Goal: Task Accomplishment & Management: Manage account settings

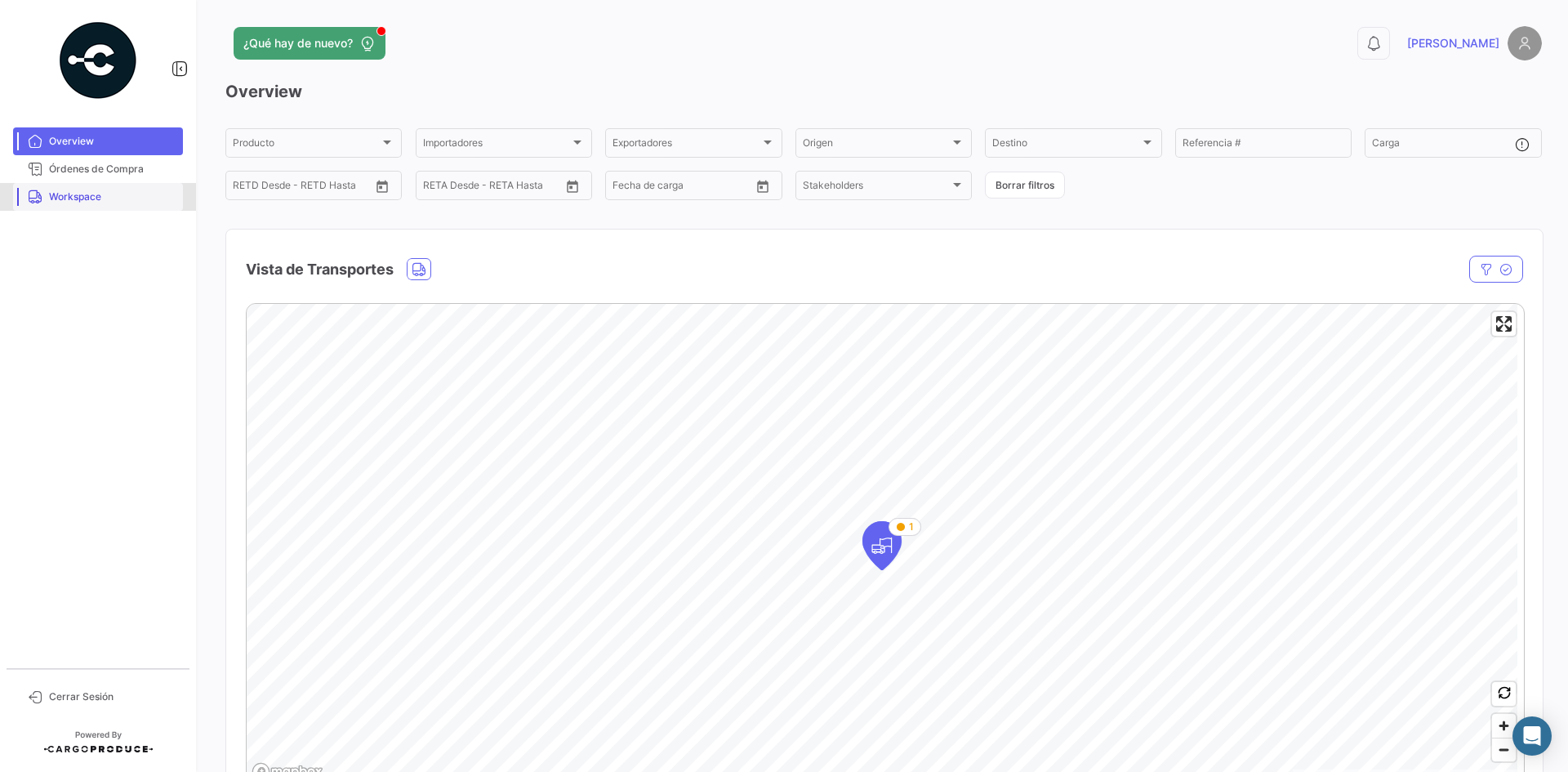
click at [115, 201] on span "Workspace" at bounding box center [112, 197] width 128 height 14
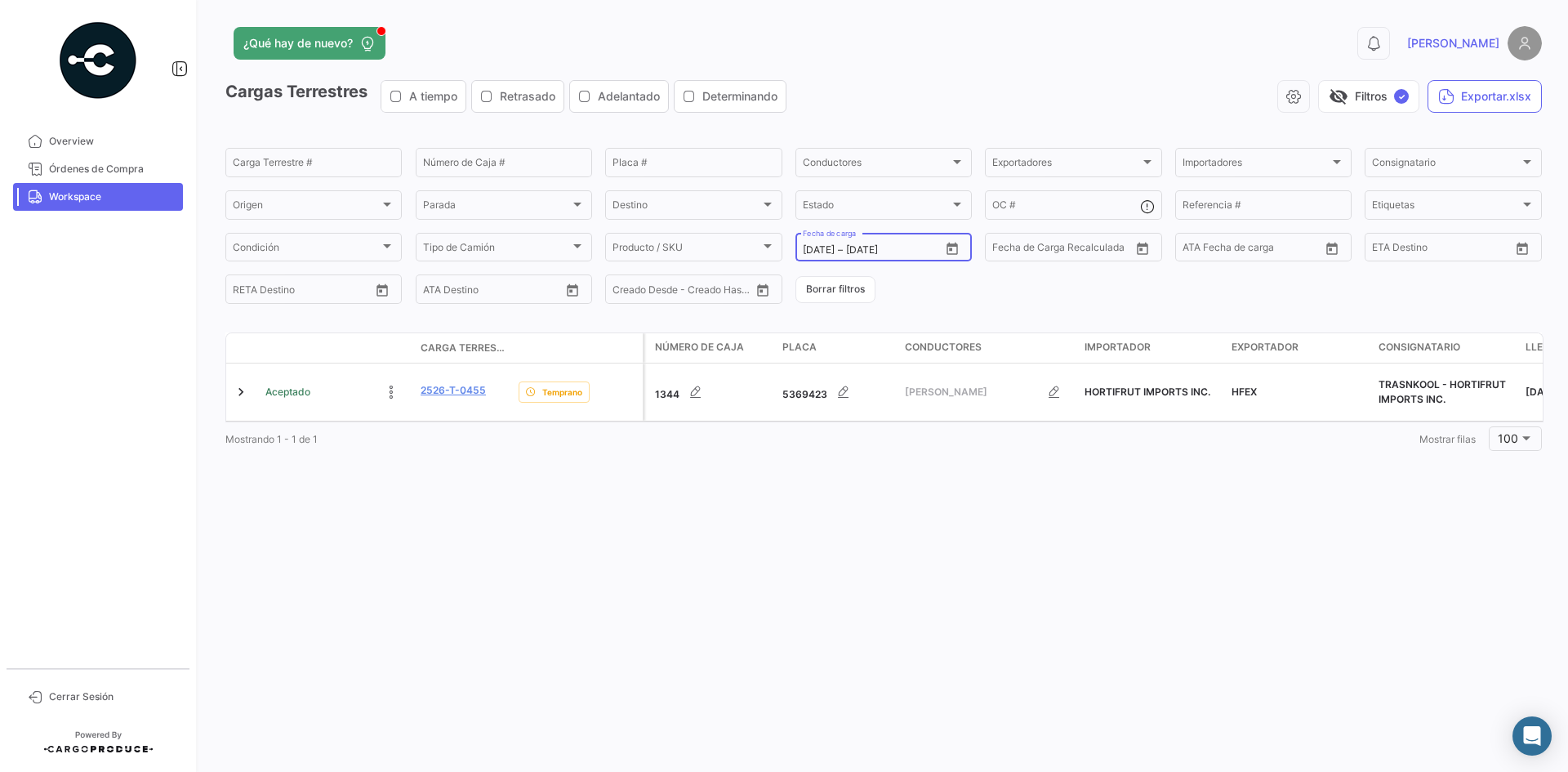
click at [951, 248] on icon "Open calendar" at bounding box center [952, 248] width 12 height 13
click at [919, 375] on div "2" at bounding box center [929, 381] width 25 height 29
type input "[DATE]"
click at [919, 375] on div "2" at bounding box center [929, 381] width 25 height 29
type input "[DATE]"
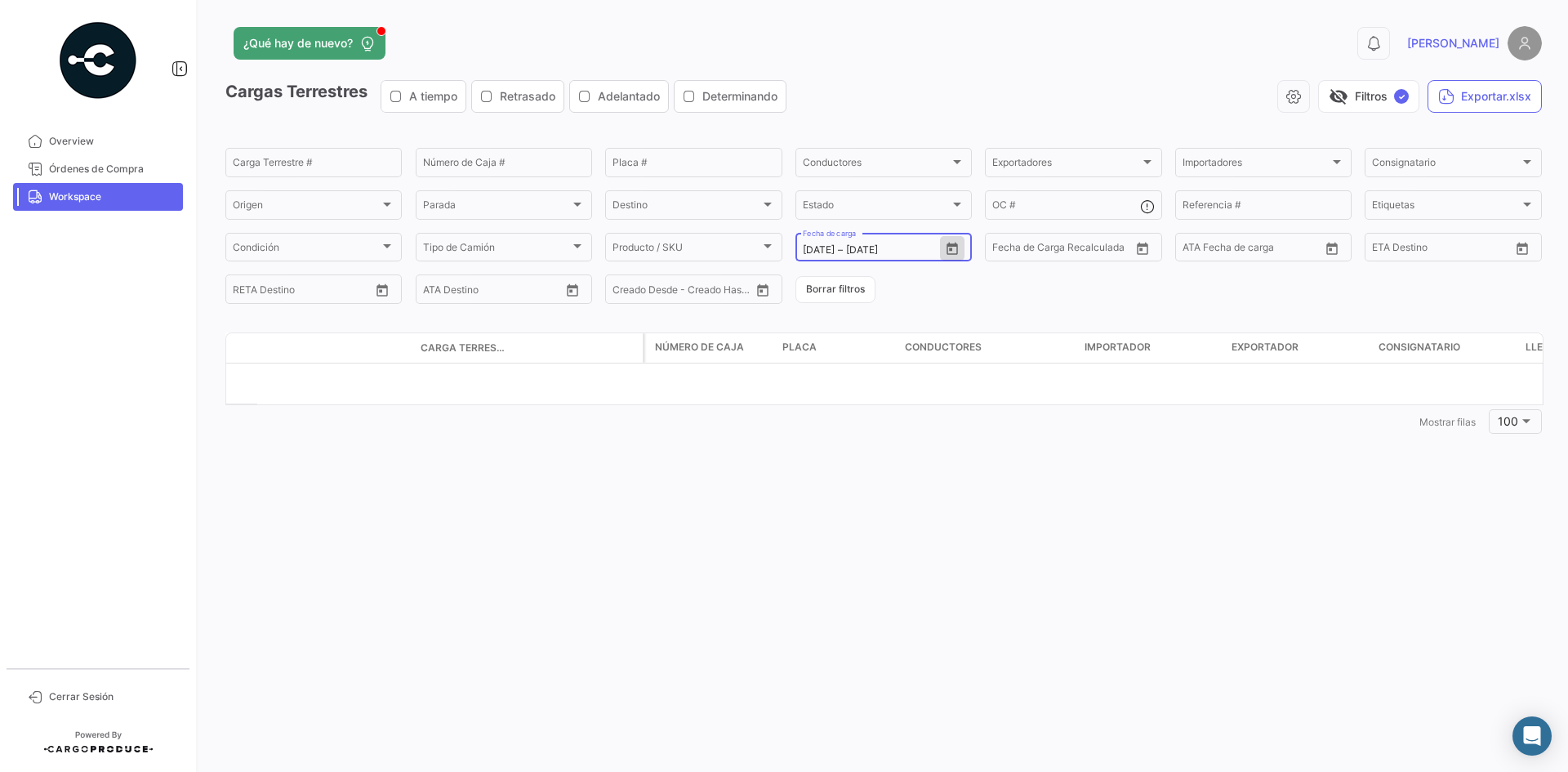
click at [954, 249] on icon "Open calendar" at bounding box center [952, 249] width 14 height 14
click at [954, 249] on div at bounding box center [784, 386] width 1568 height 772
click at [951, 245] on icon "Open calendar" at bounding box center [952, 248] width 12 height 13
click at [909, 387] on div "1" at bounding box center [901, 381] width 26 height 29
type input "[DATE]"
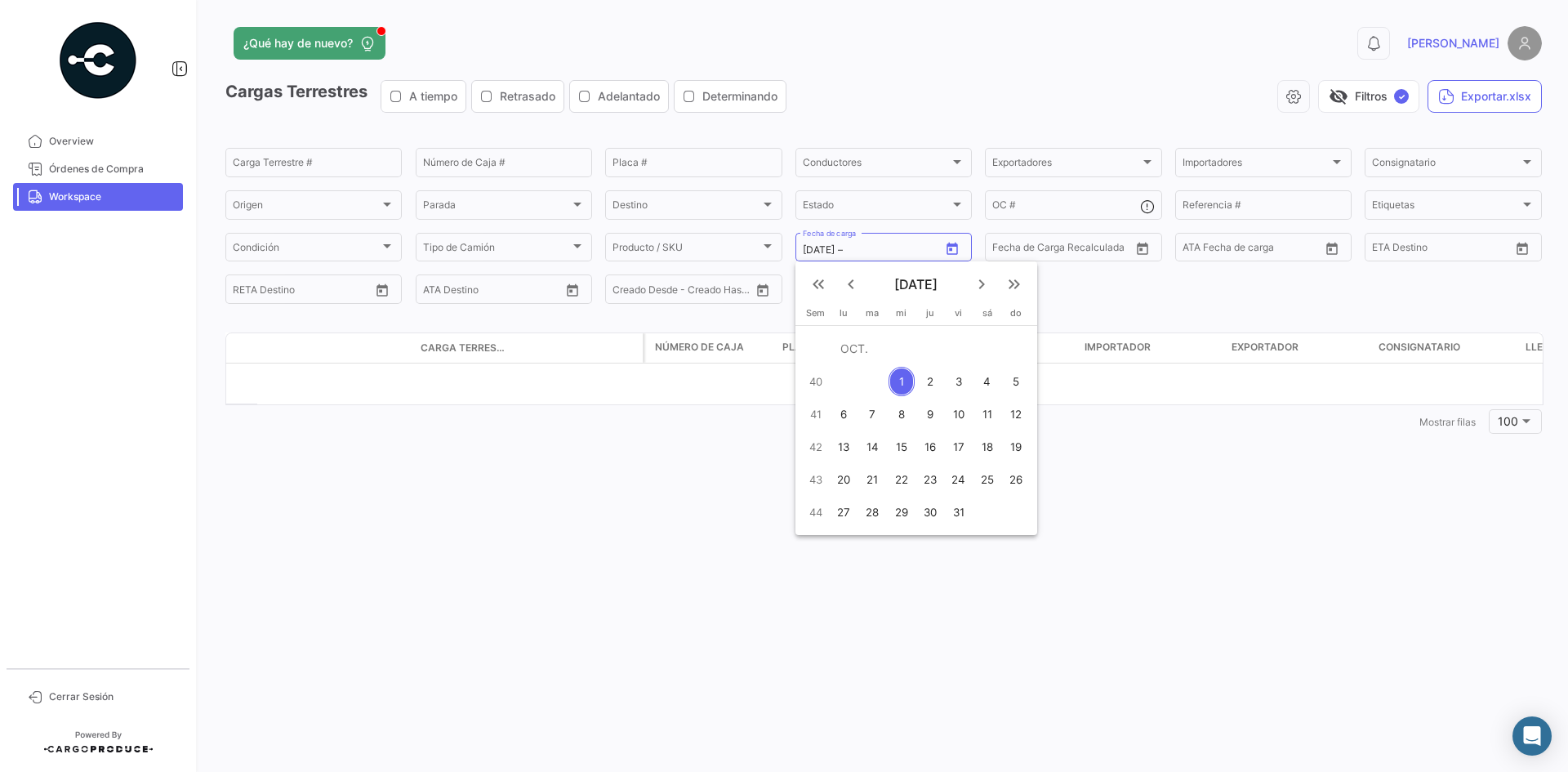
click at [909, 387] on div "1" at bounding box center [901, 381] width 26 height 29
type input "[DATE]"
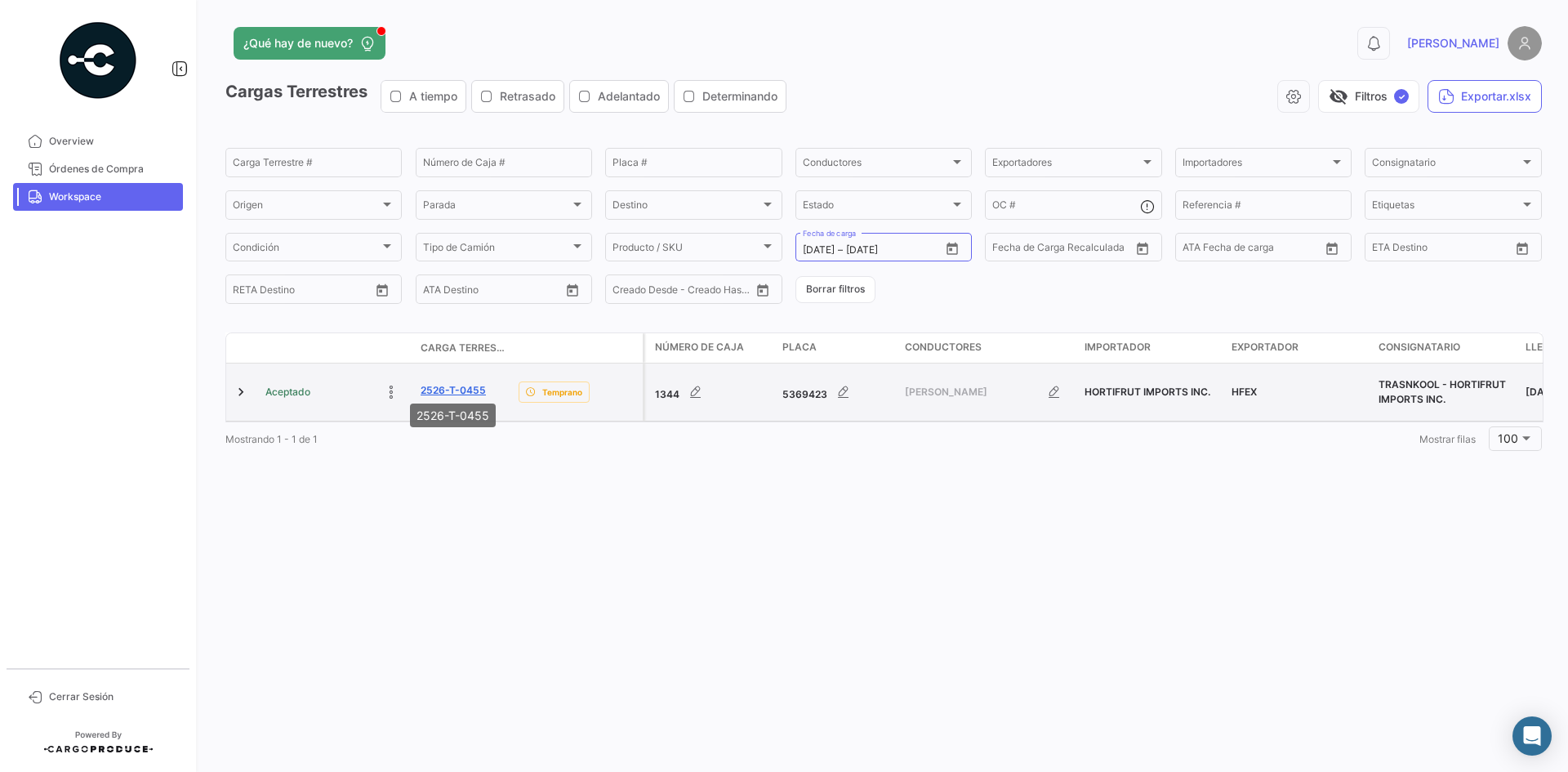
click at [454, 383] on link "2526-T-0455" at bounding box center [453, 391] width 65 height 14
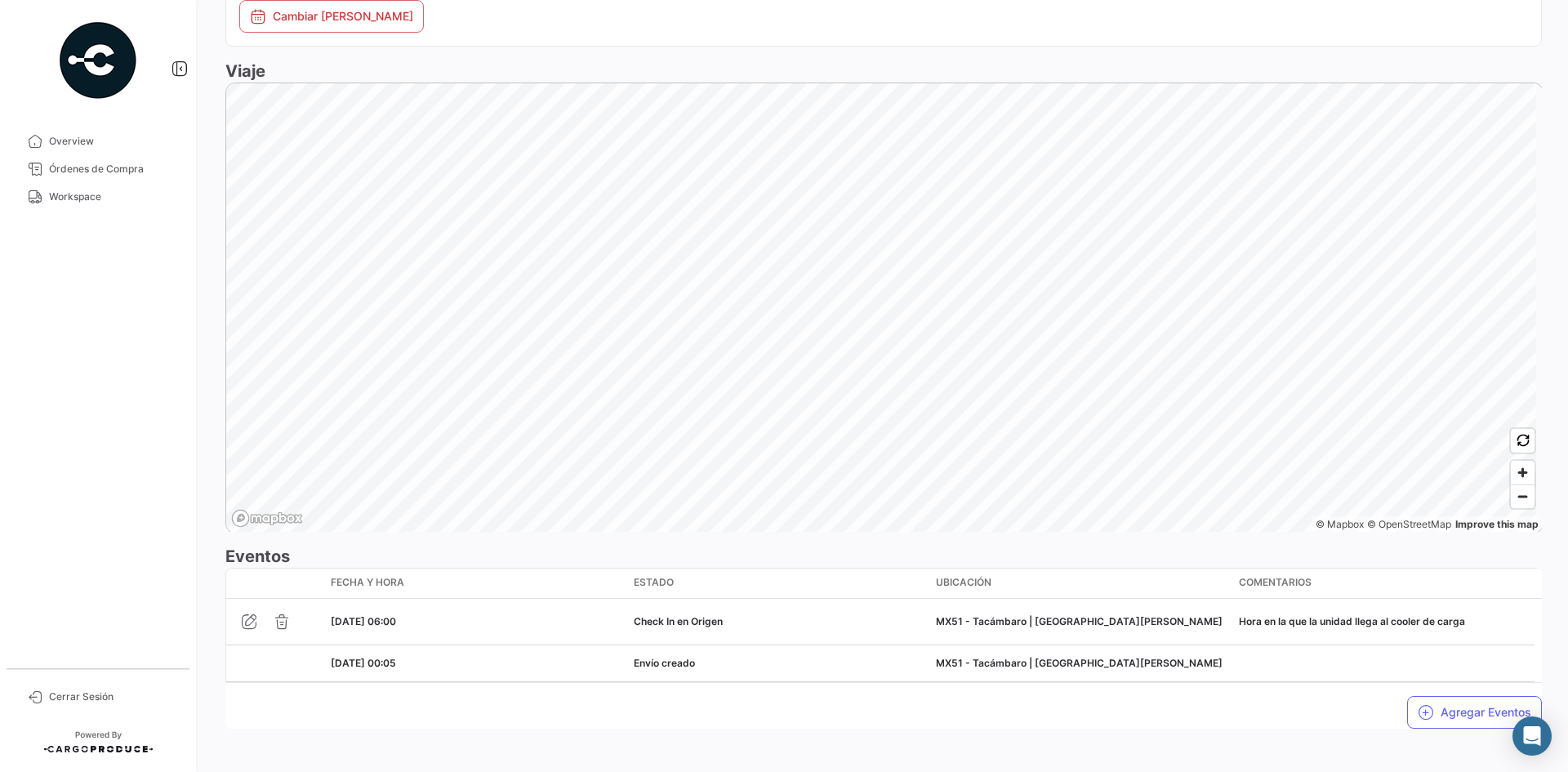
scroll to position [955, 0]
